Goal: Download file/media

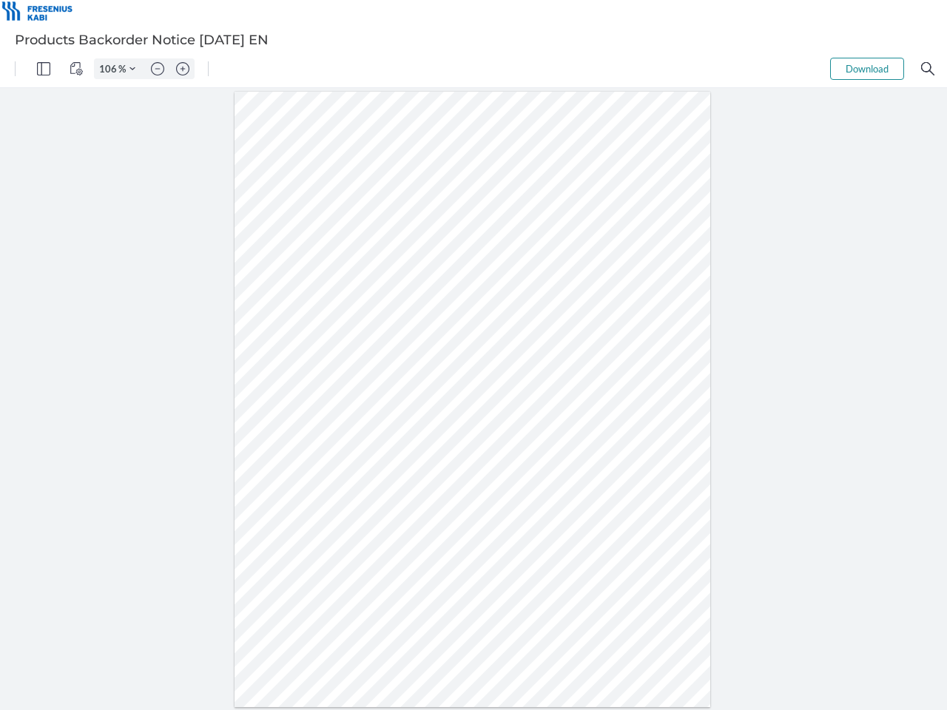
click at [44, 69] on img "Panel" at bounding box center [43, 68] width 13 height 13
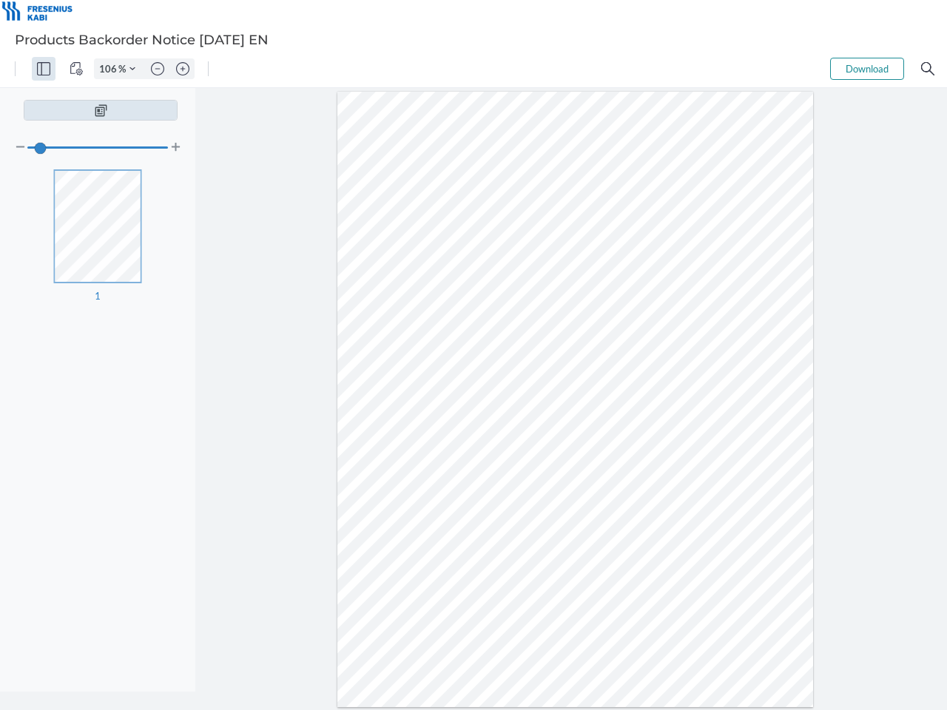
click at [76, 69] on img "View Controls" at bounding box center [76, 68] width 13 height 13
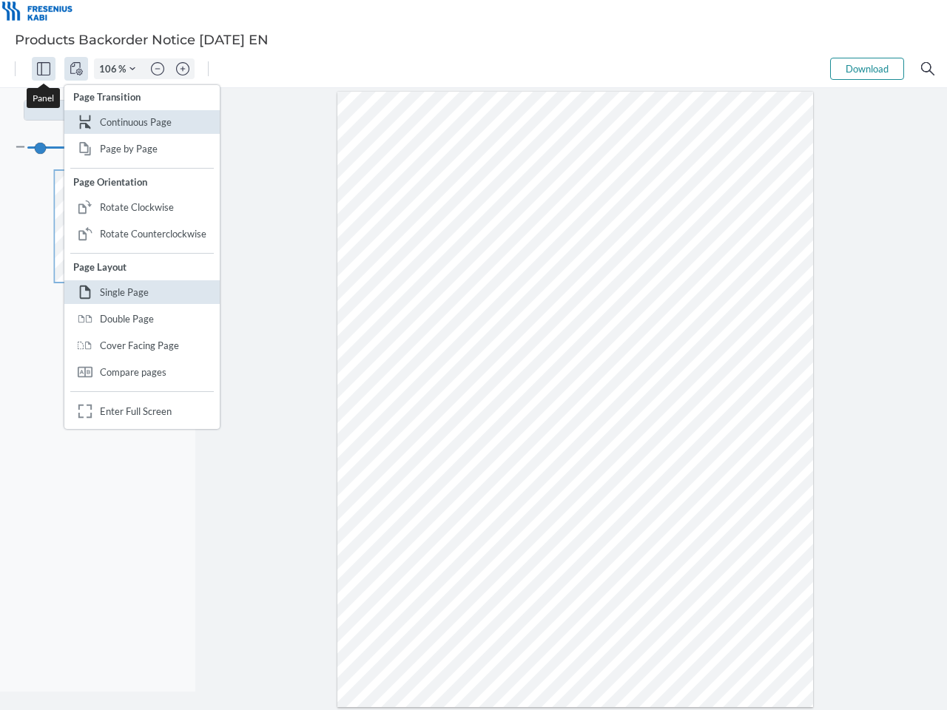
click at [110, 69] on input "106" at bounding box center [107, 68] width 24 height 13
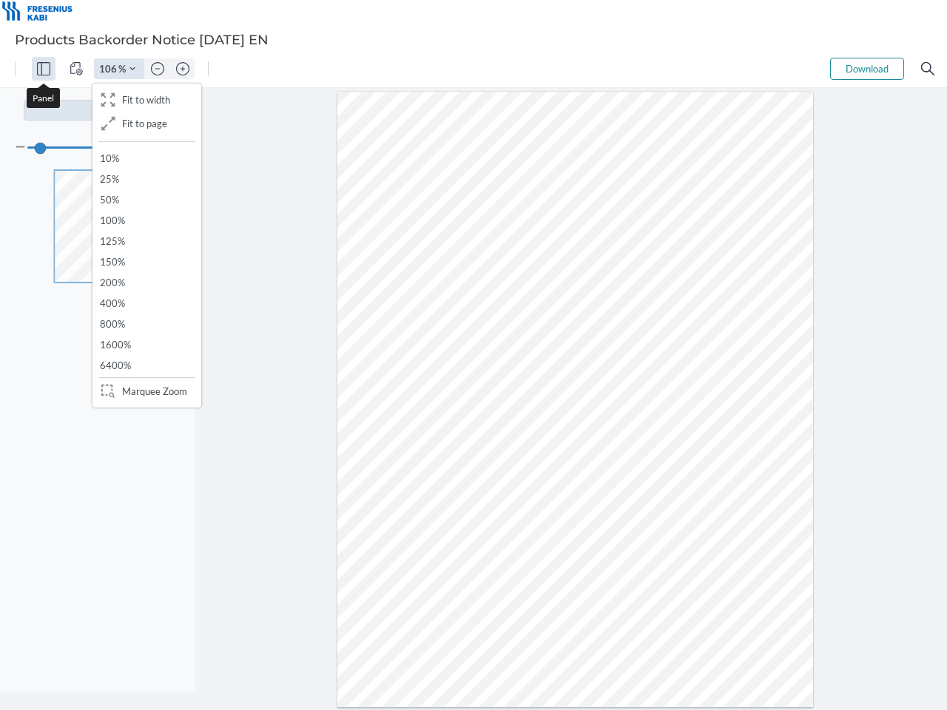
click at [132, 69] on img "Zoom Controls" at bounding box center [132, 69] width 6 height 6
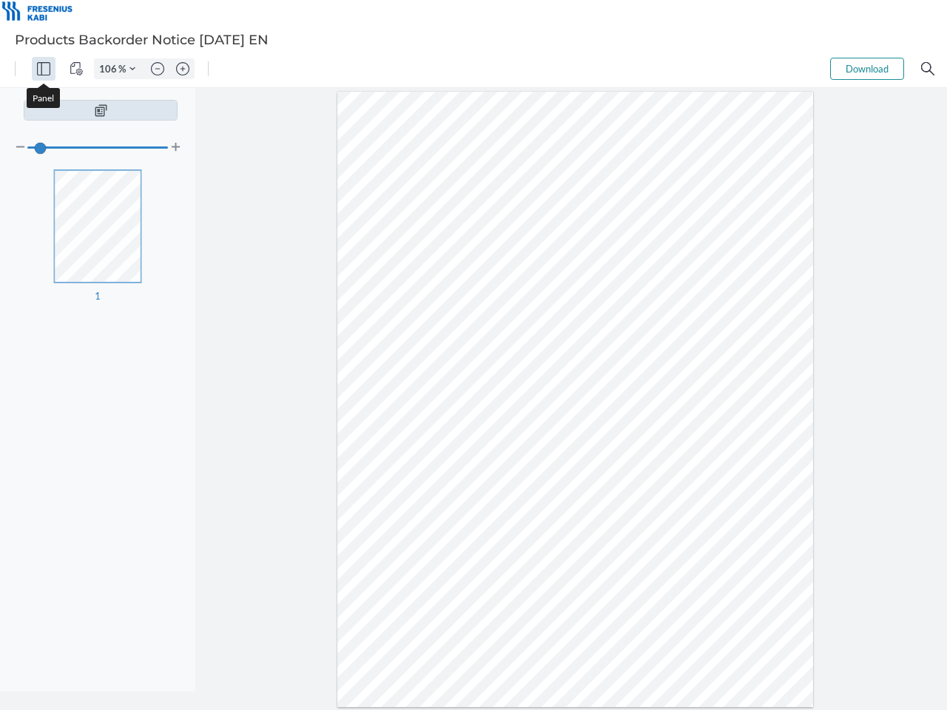
click at [158, 69] on img "Zoom out" at bounding box center [157, 68] width 13 height 13
click at [183, 69] on img "Zoom in" at bounding box center [182, 68] width 13 height 13
type input "106"
click at [867, 69] on button "Download" at bounding box center [867, 69] width 74 height 22
click at [927, 69] on img "Search" at bounding box center [927, 68] width 13 height 13
